Goal: Task Accomplishment & Management: Manage account settings

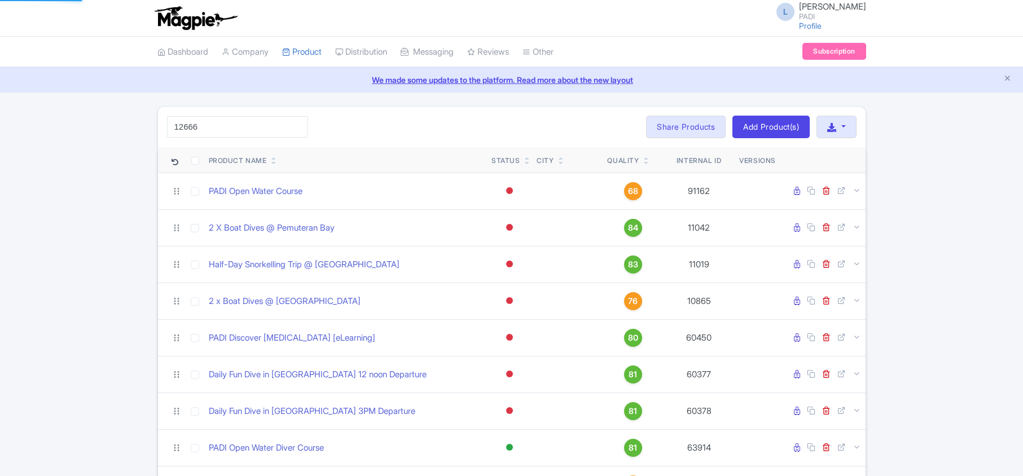
type input "12666"
click button "Search" at bounding box center [0, 0] width 0 height 0
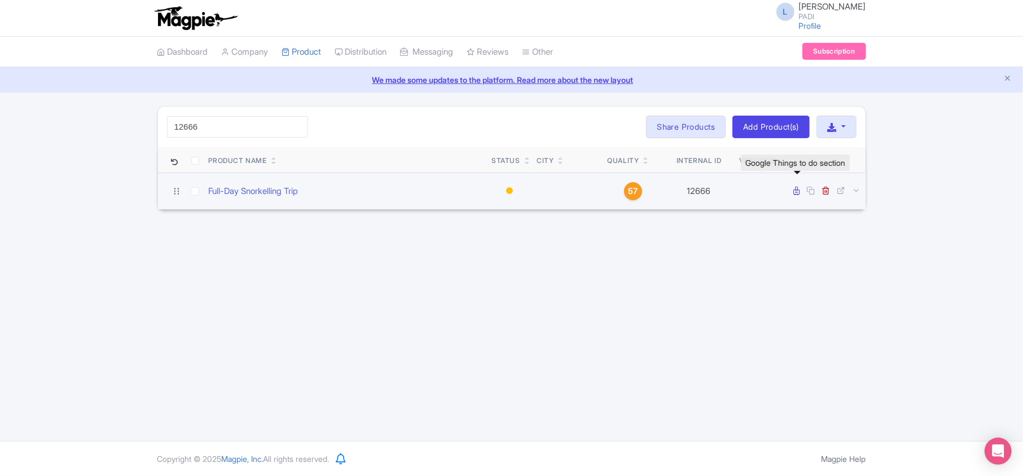
click at [798, 194] on icon at bounding box center [797, 191] width 6 height 8
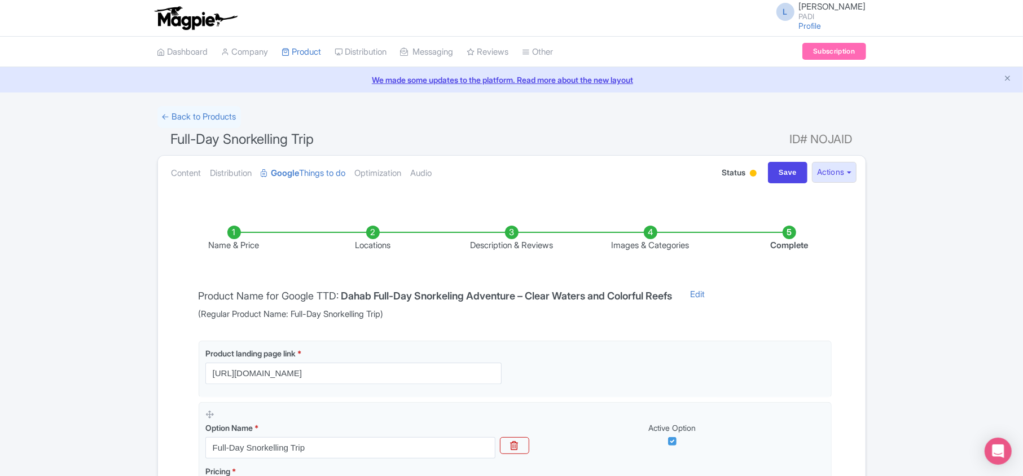
click at [368, 244] on li "Locations" at bounding box center [373, 239] width 139 height 27
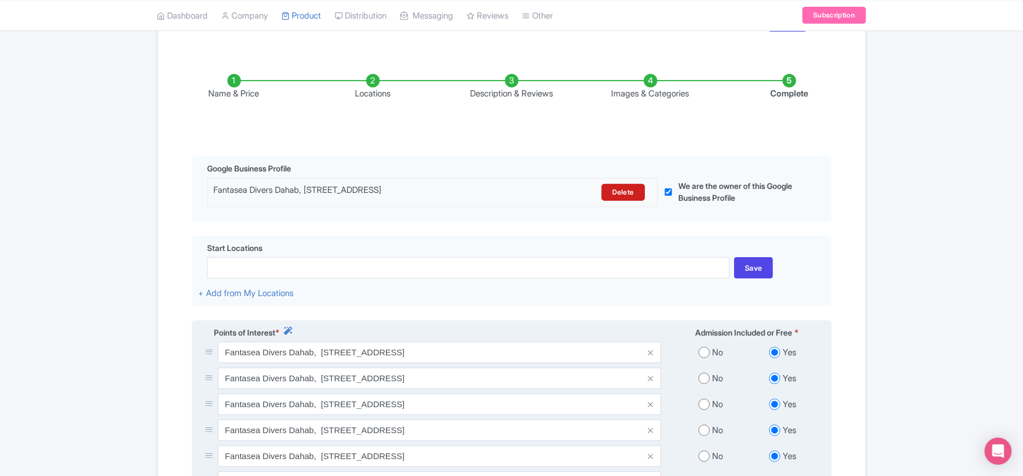
scroll to position [301, 0]
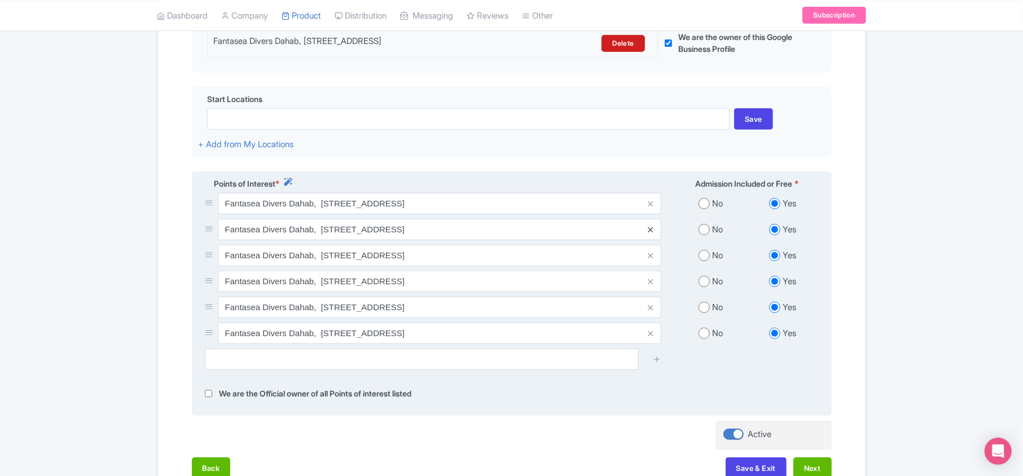
click at [651, 234] on icon at bounding box center [650, 230] width 5 height 8
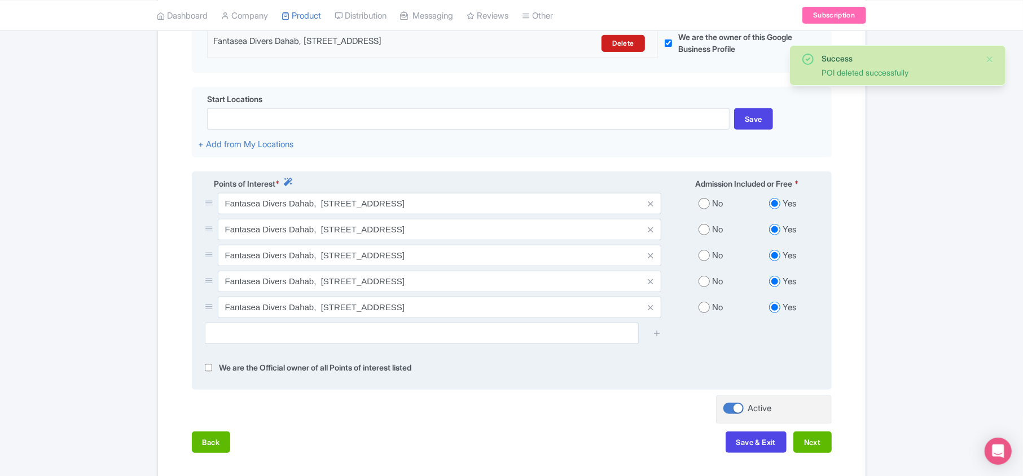
click at [651, 234] on icon at bounding box center [650, 230] width 5 height 8
click at [649, 234] on icon at bounding box center [650, 230] width 5 height 8
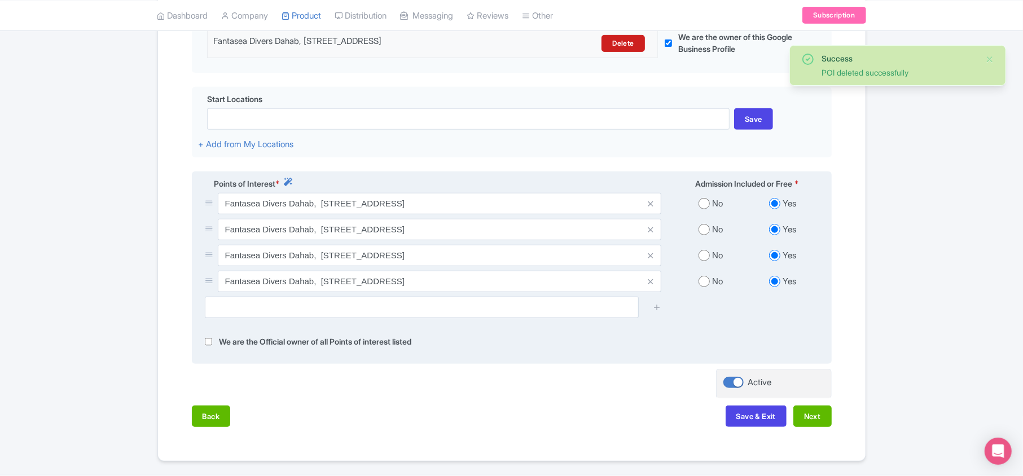
click at [649, 233] on icon at bounding box center [650, 230] width 5 height 8
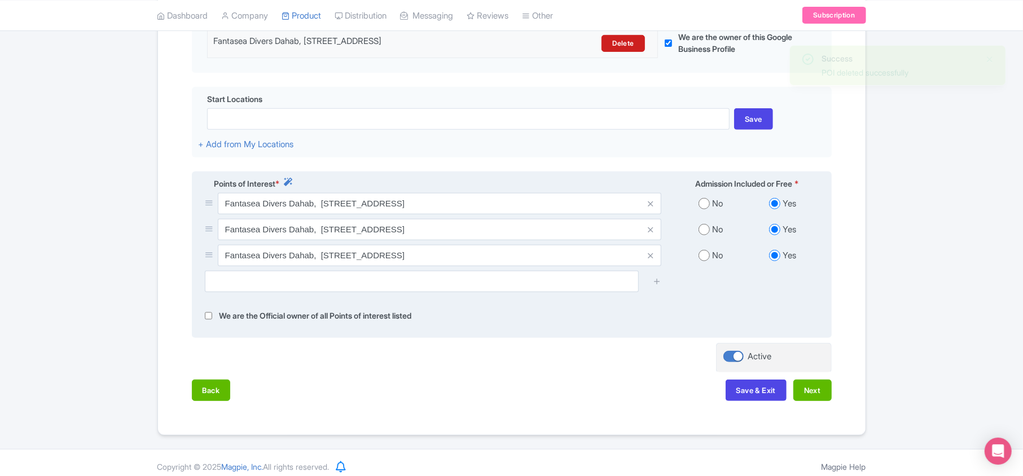
click at [649, 233] on icon at bounding box center [650, 230] width 5 height 8
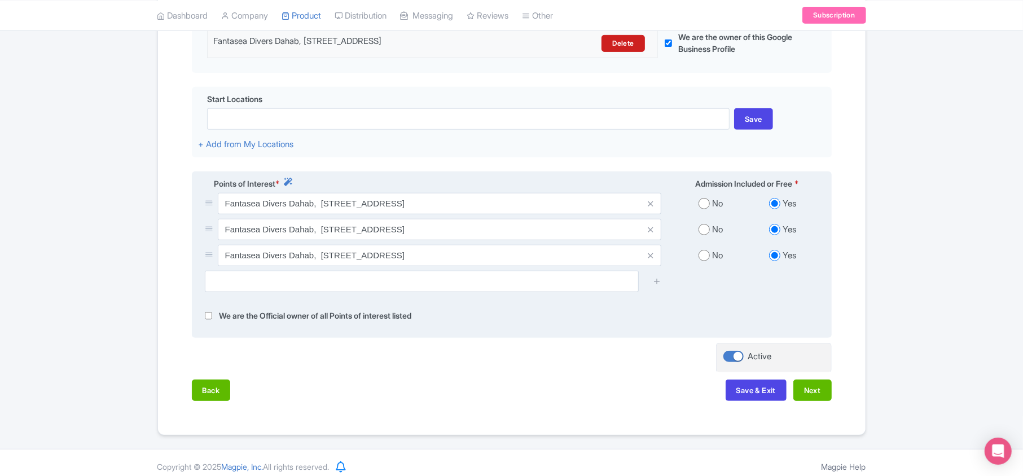
scroll to position [289, 0]
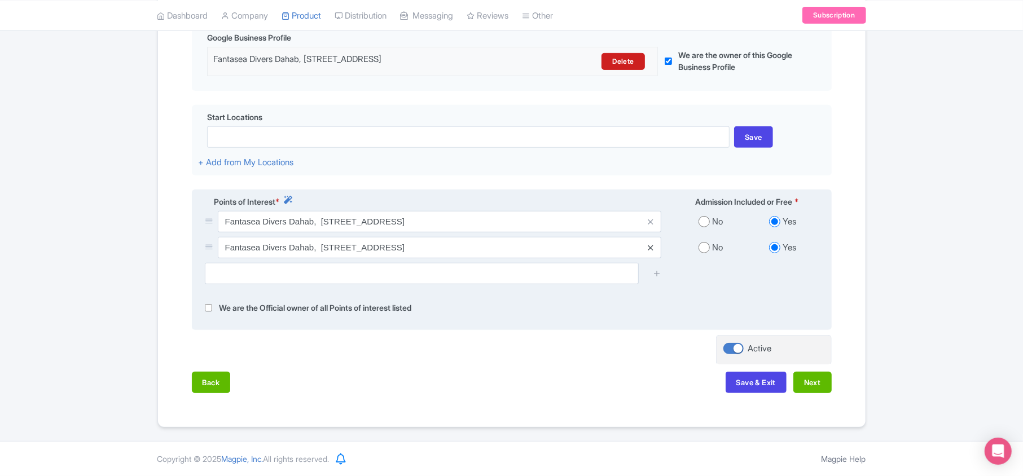
click at [648, 246] on icon at bounding box center [650, 248] width 5 height 8
